Goal: Navigation & Orientation: Find specific page/section

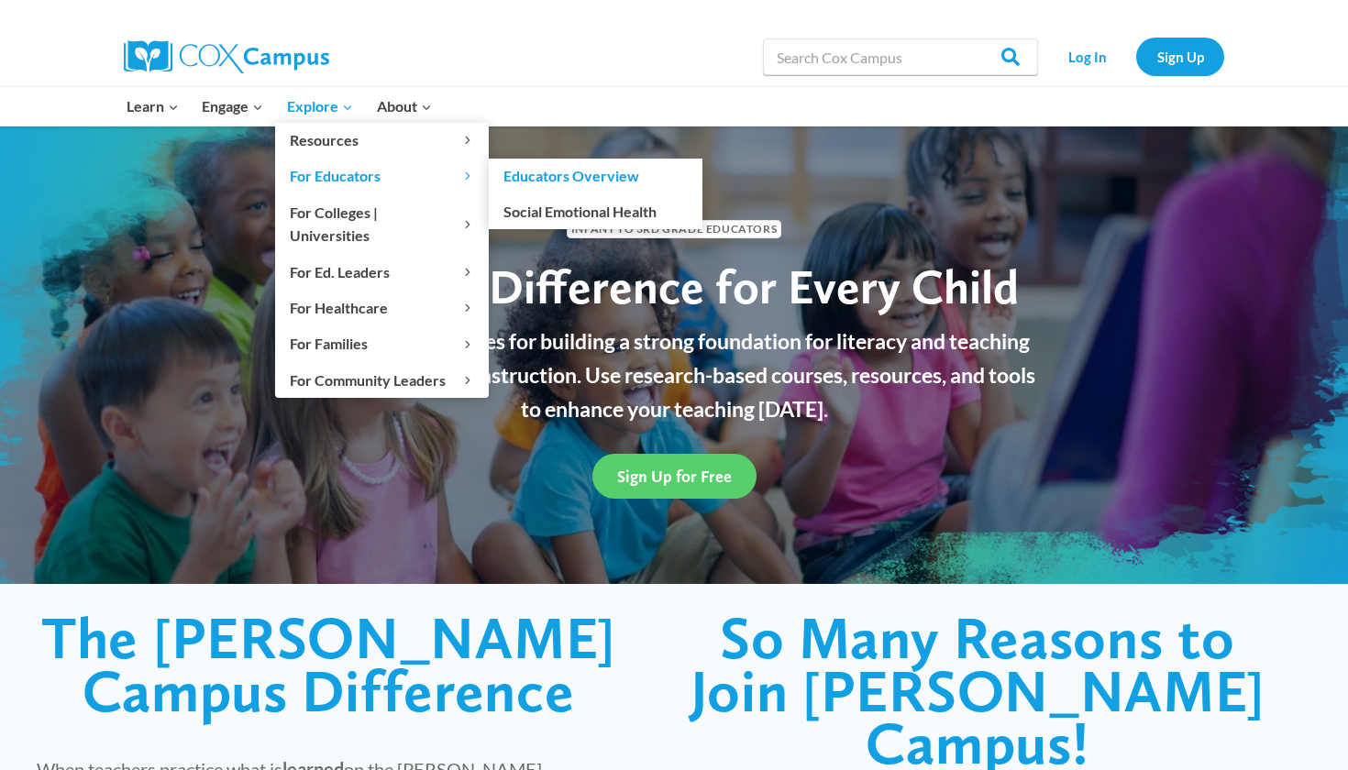
click at [523, 180] on link "Educators Overview" at bounding box center [596, 176] width 214 height 35
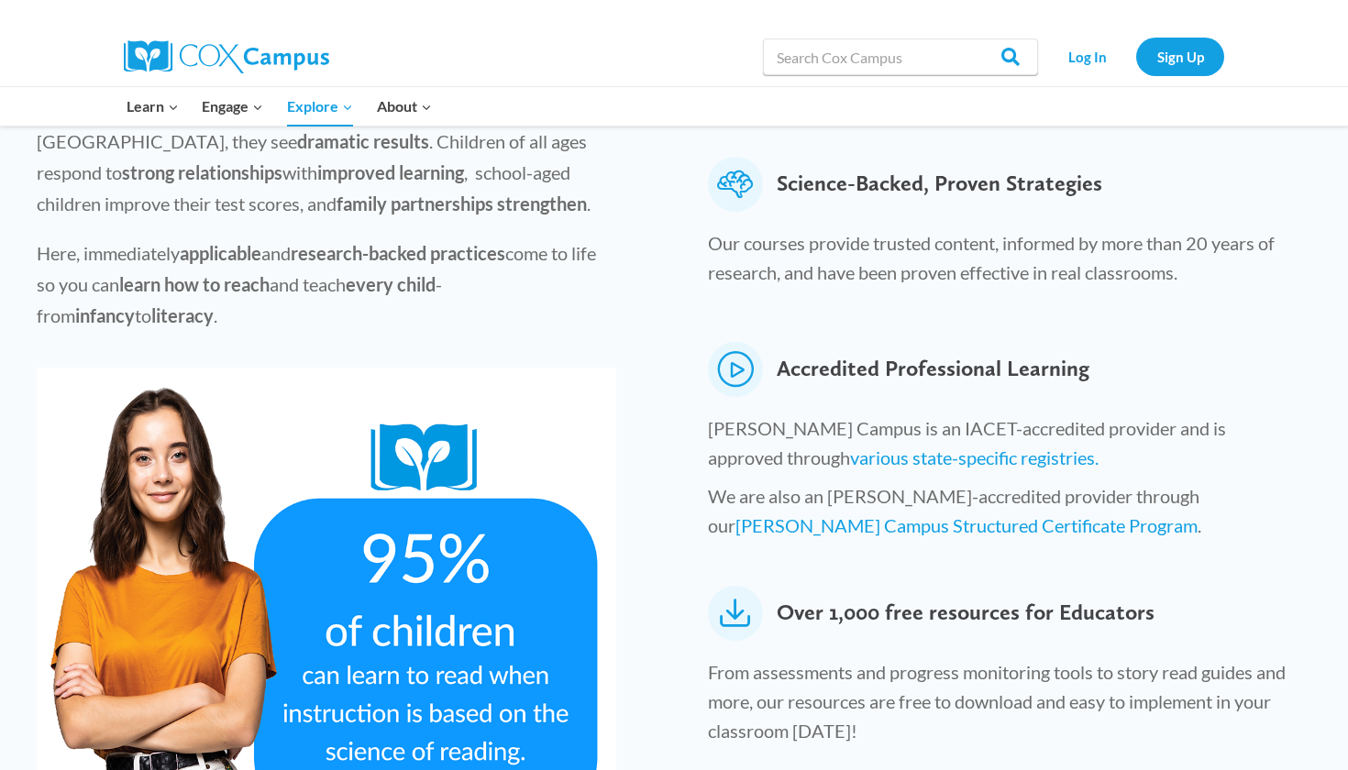
scroll to position [667, 0]
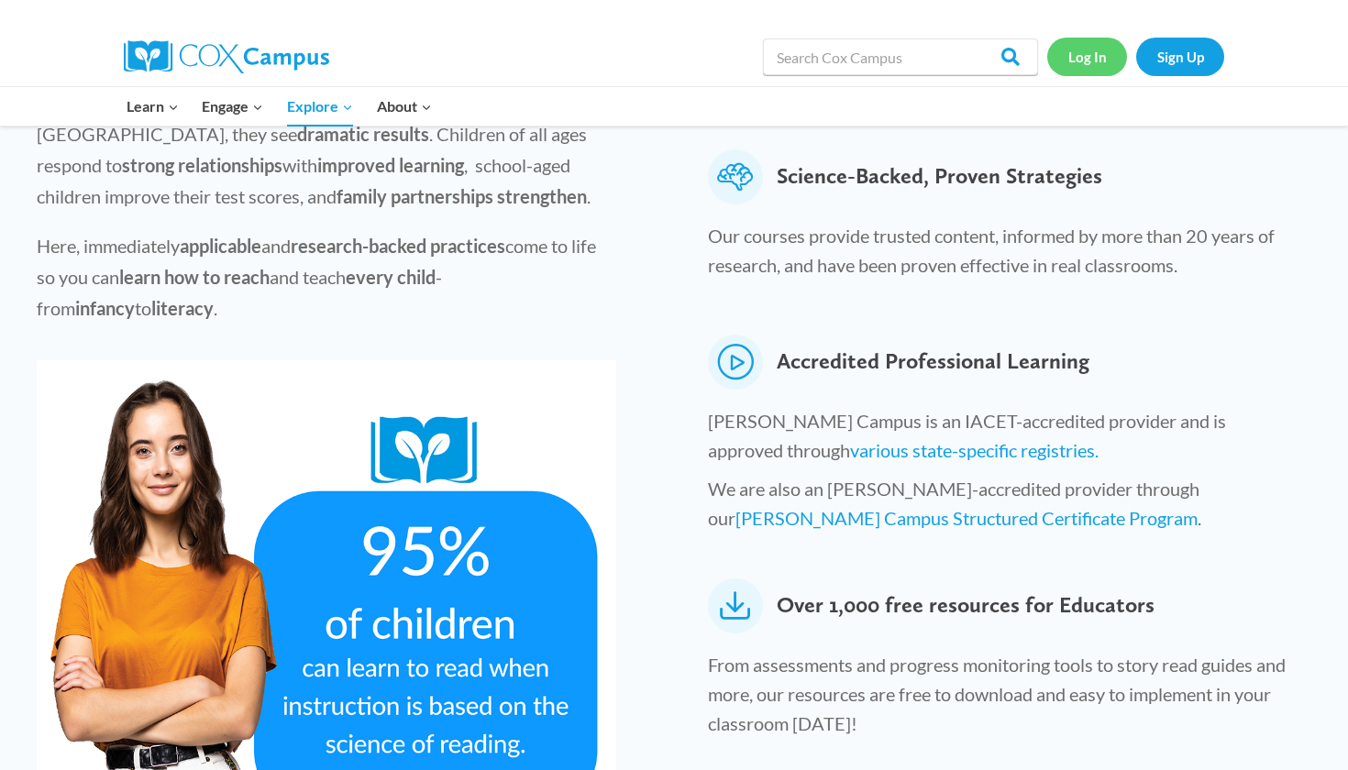
click at [1103, 65] on link "Log In" at bounding box center [1087, 57] width 80 height 38
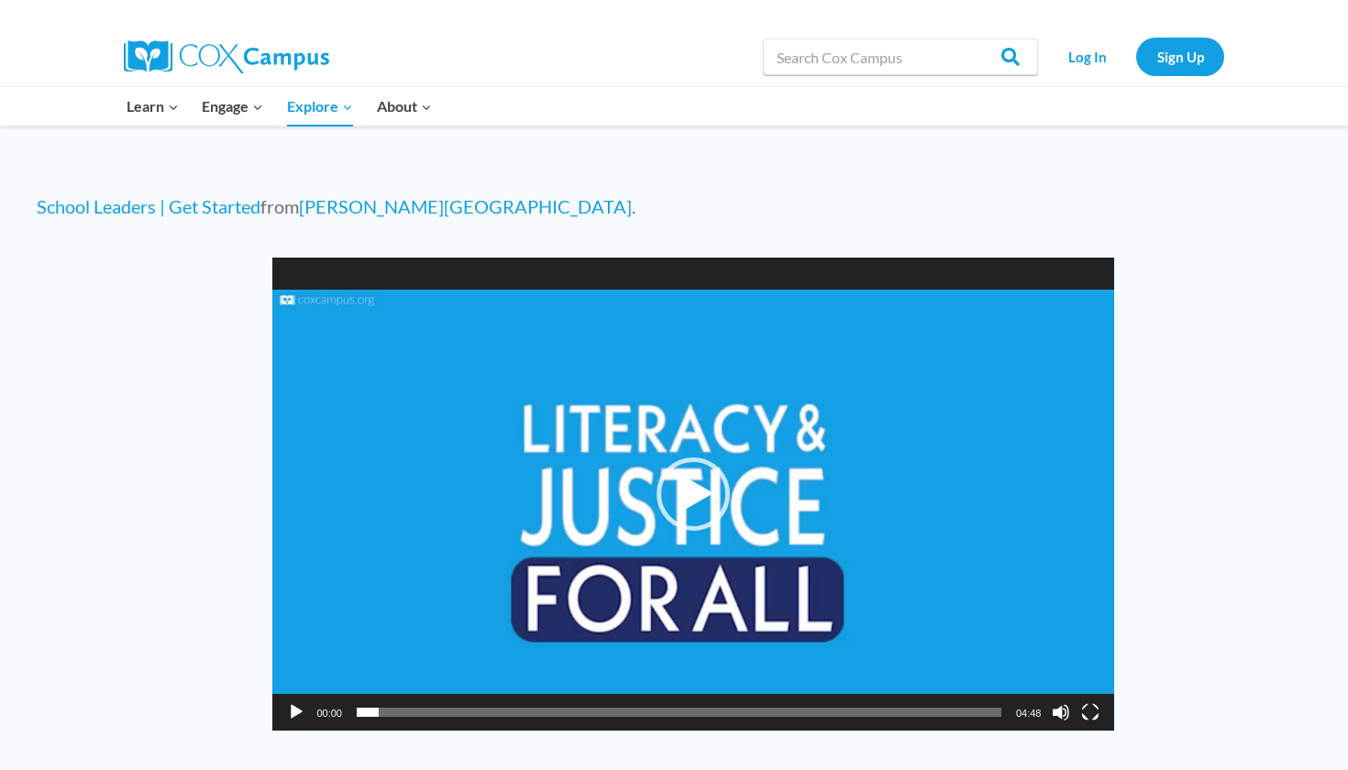
scroll to position [768, 0]
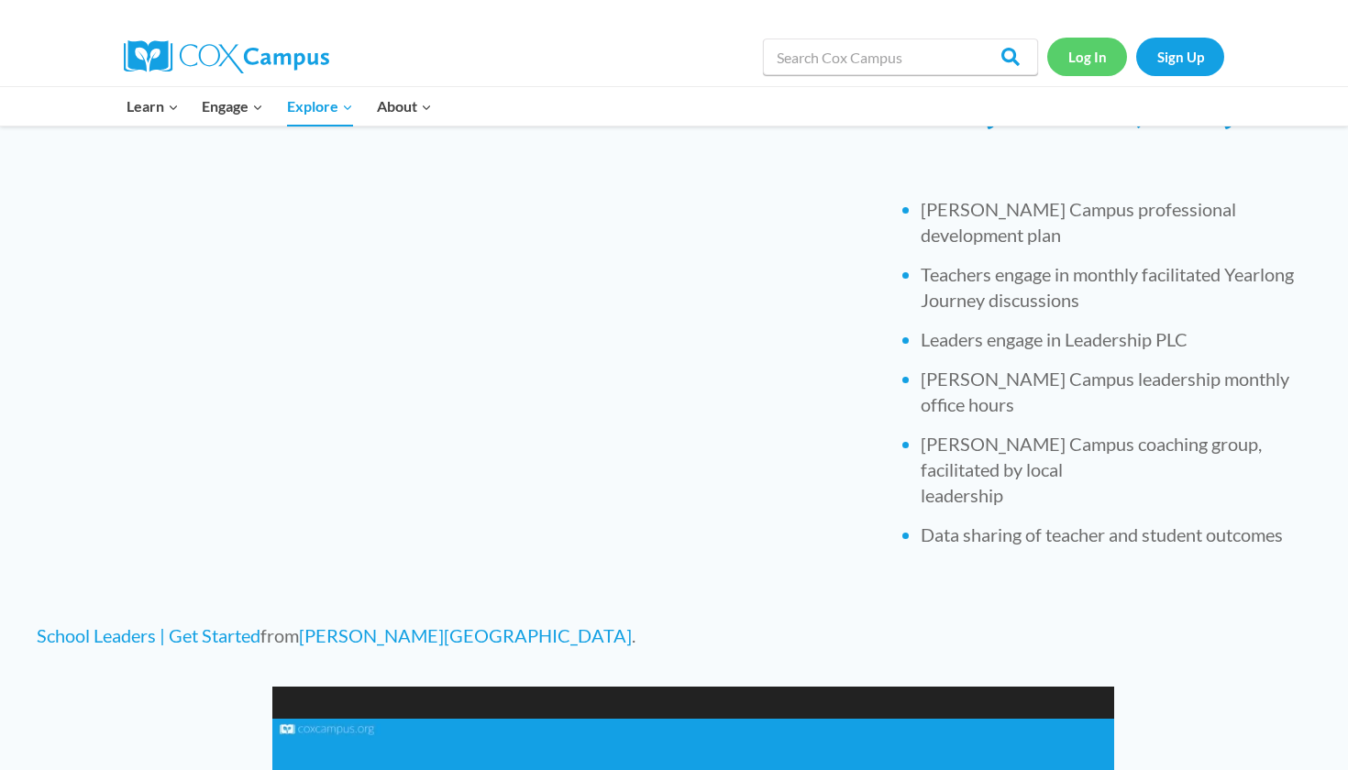
click at [1113, 61] on link "Log In" at bounding box center [1087, 57] width 80 height 38
